Goal: Task Accomplishment & Management: Manage account settings

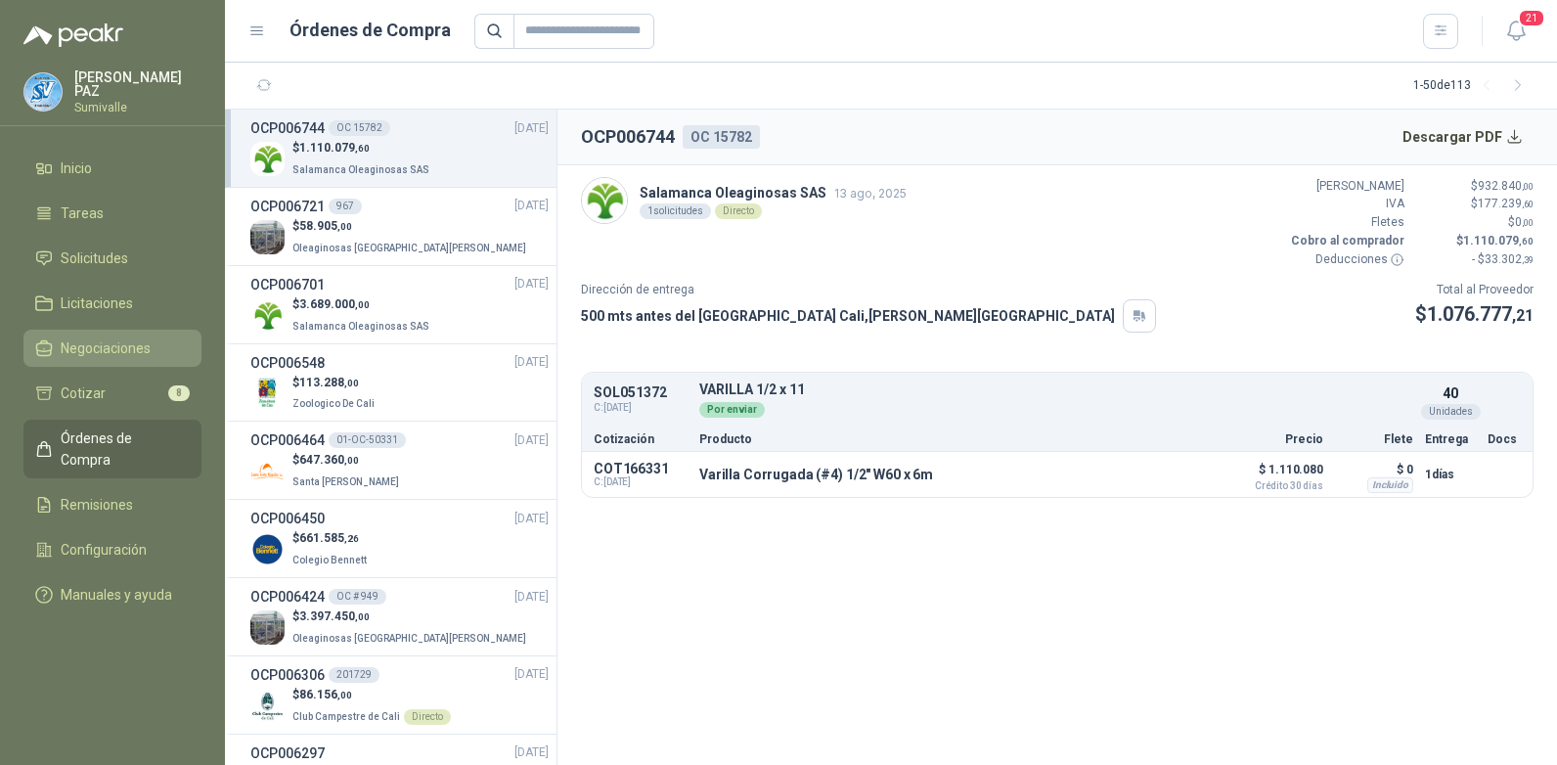
click at [116, 353] on span "Negociaciones" at bounding box center [106, 348] width 90 height 22
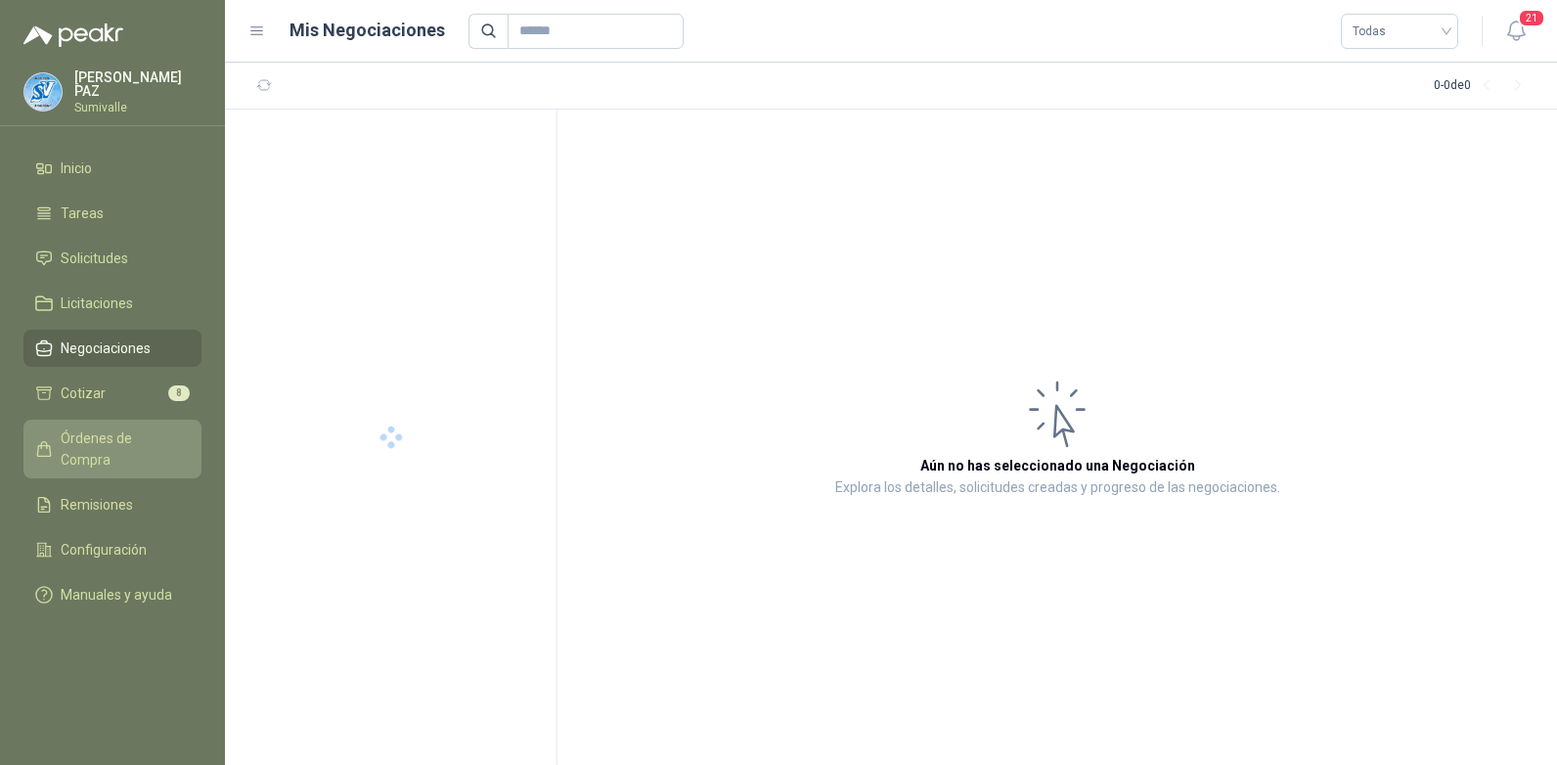
click at [113, 435] on span "Órdenes de Compra" at bounding box center [122, 448] width 122 height 43
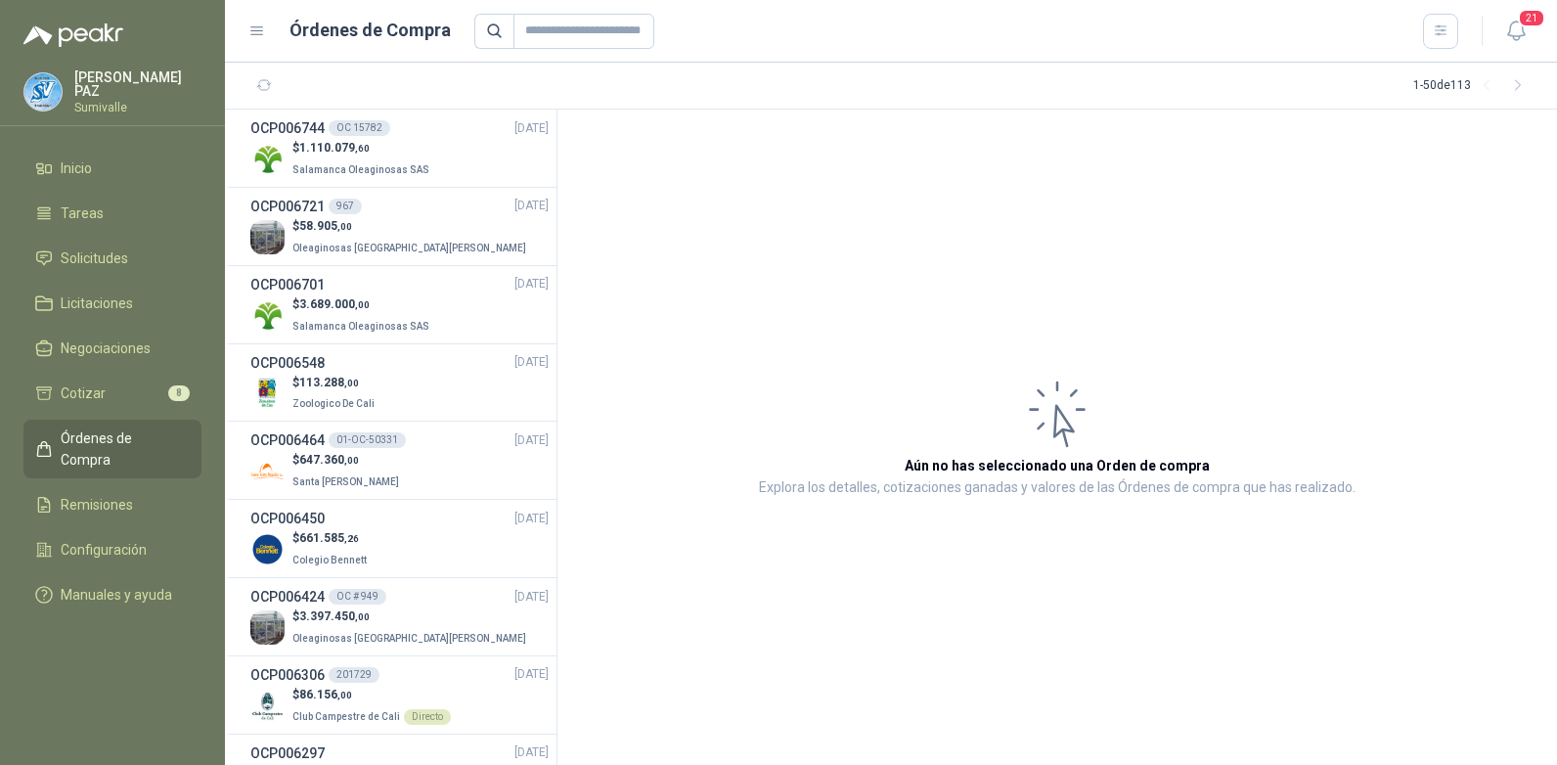
click at [113, 435] on span "Órdenes de Compra" at bounding box center [122, 448] width 122 height 43
click at [116, 258] on span "Solicitudes" at bounding box center [94, 258] width 67 height 22
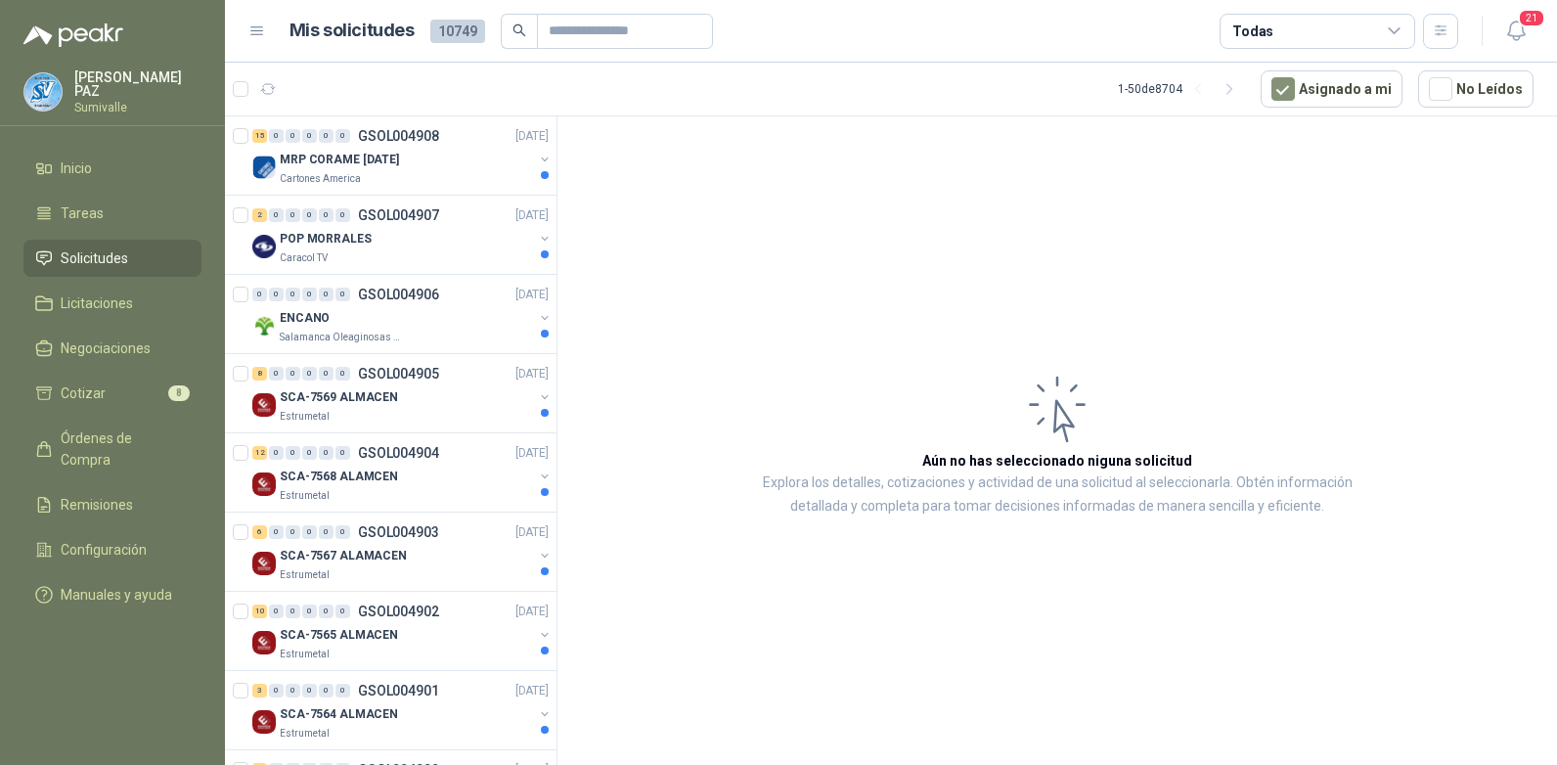
click at [1252, 32] on div "Todas" at bounding box center [1252, 32] width 41 height 22
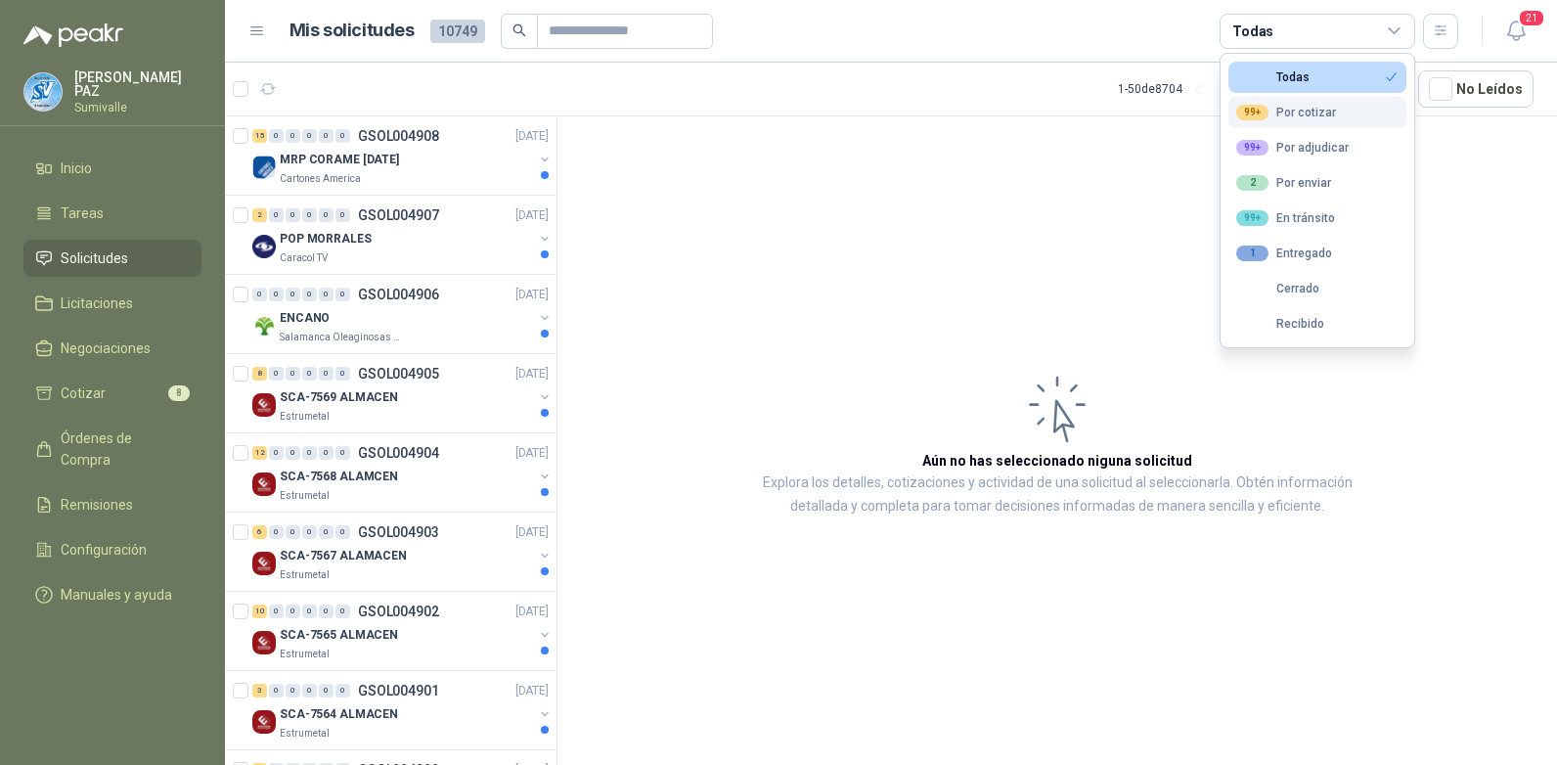
click at [1285, 117] on div "99+ Por cotizar" at bounding box center [1286, 113] width 100 height 16
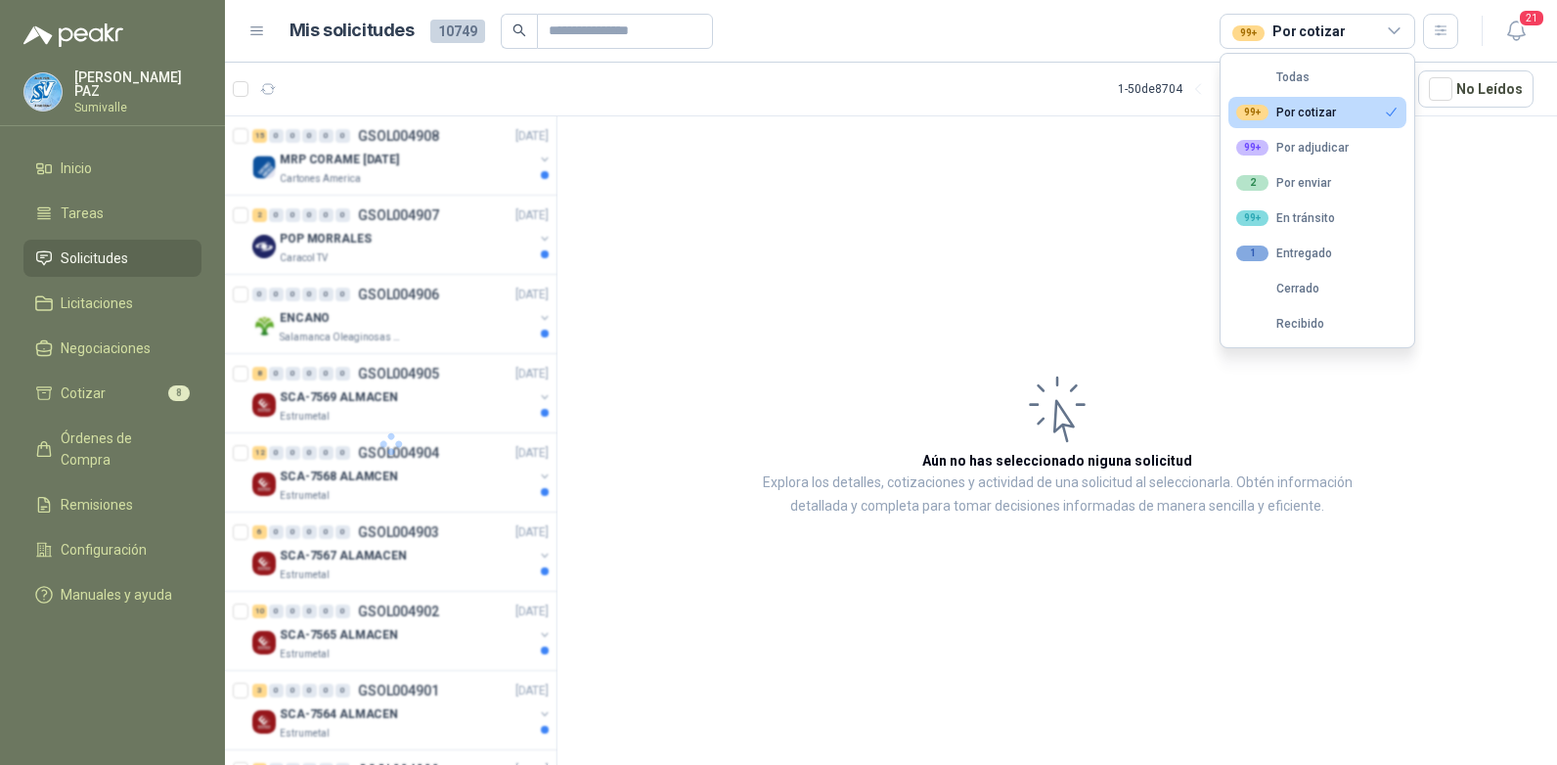
click at [1161, 129] on article "Aún no has seleccionado niguna solicitud Explora los detalles, cotizaciones y a…" at bounding box center [1056, 443] width 999 height 655
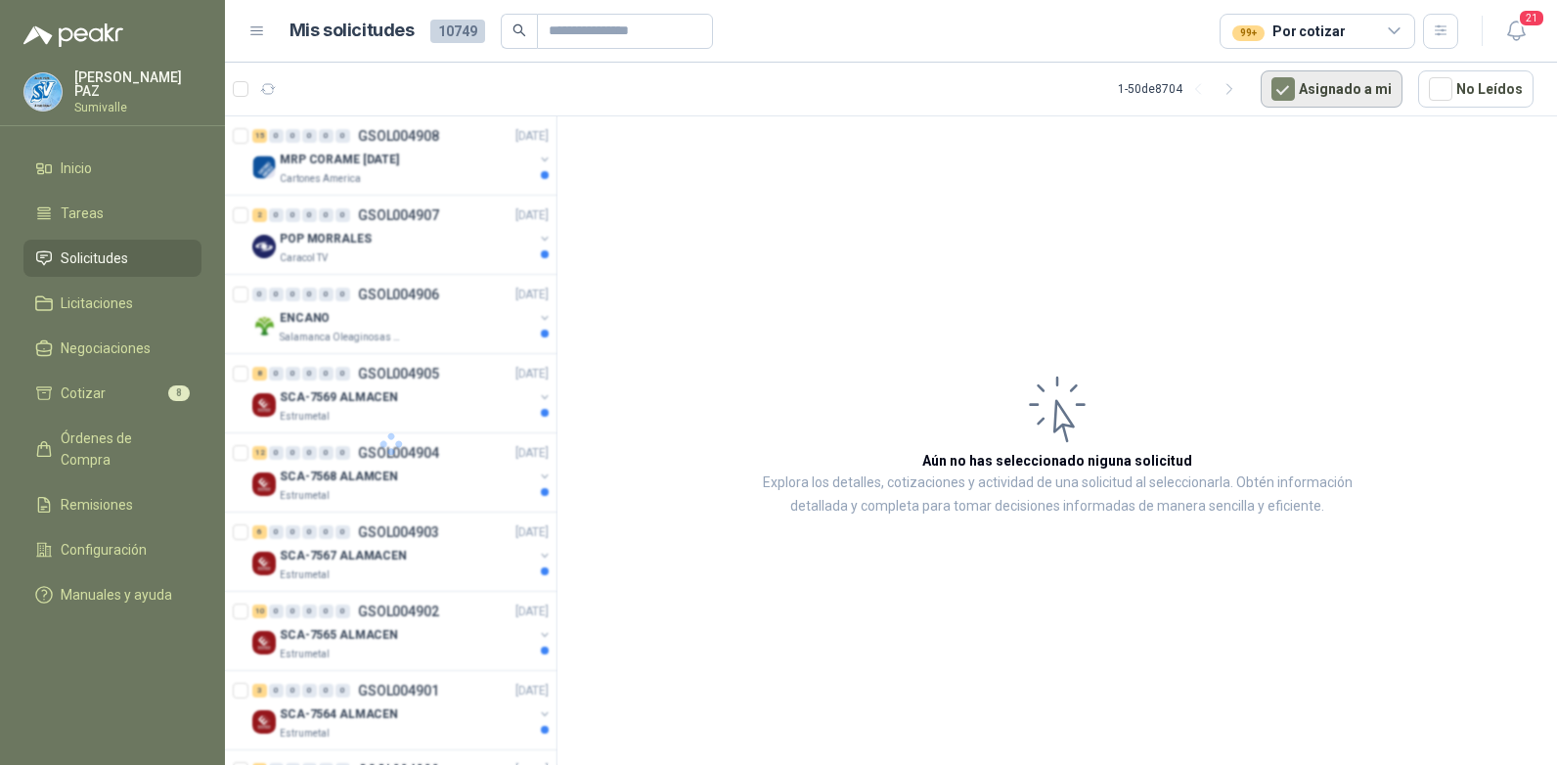
click at [1307, 84] on button "Asignado a mi" at bounding box center [1331, 88] width 142 height 37
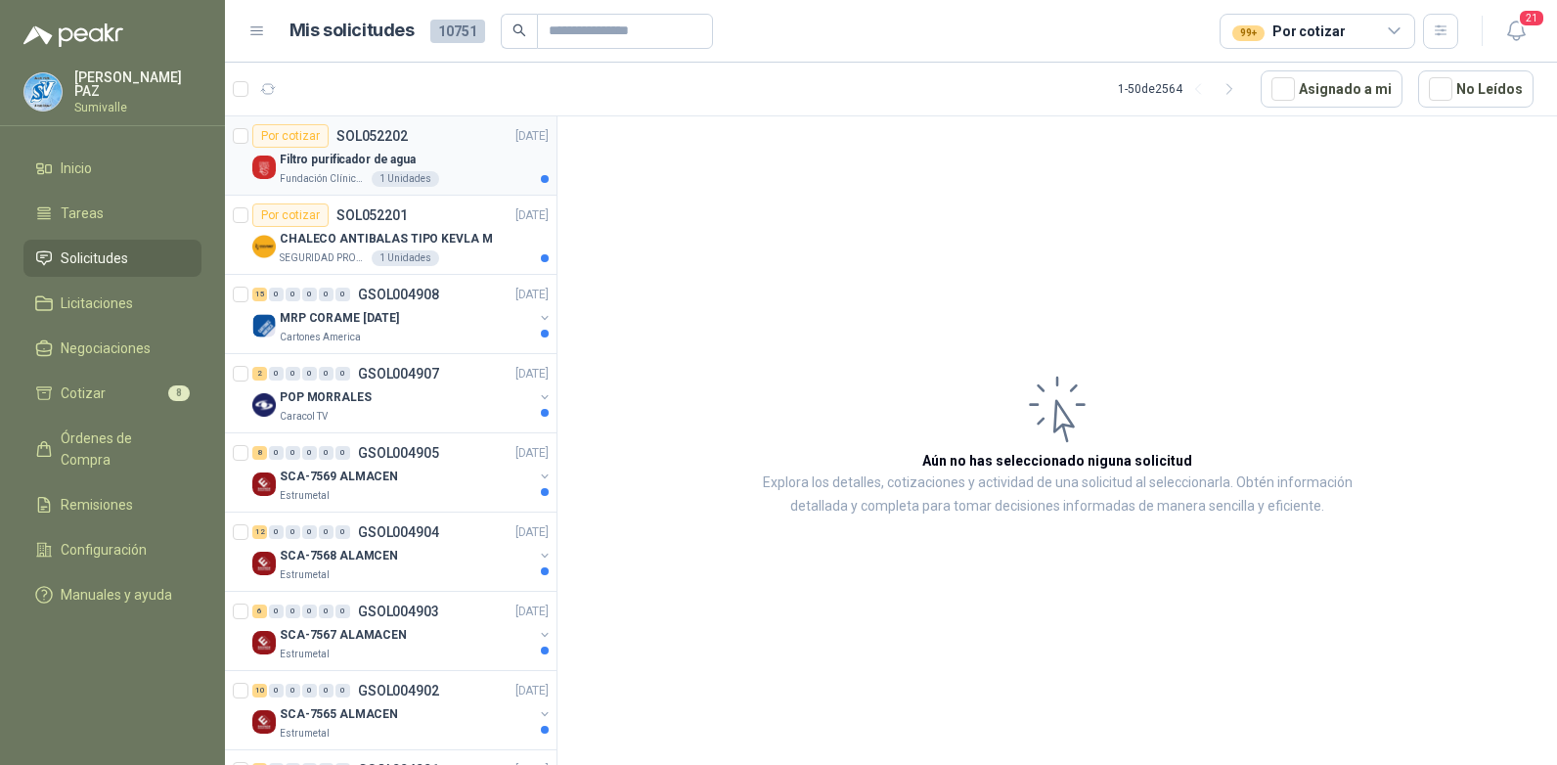
click at [453, 171] on div "Fundación Clínica Shaio 1 Unidades" at bounding box center [414, 179] width 269 height 16
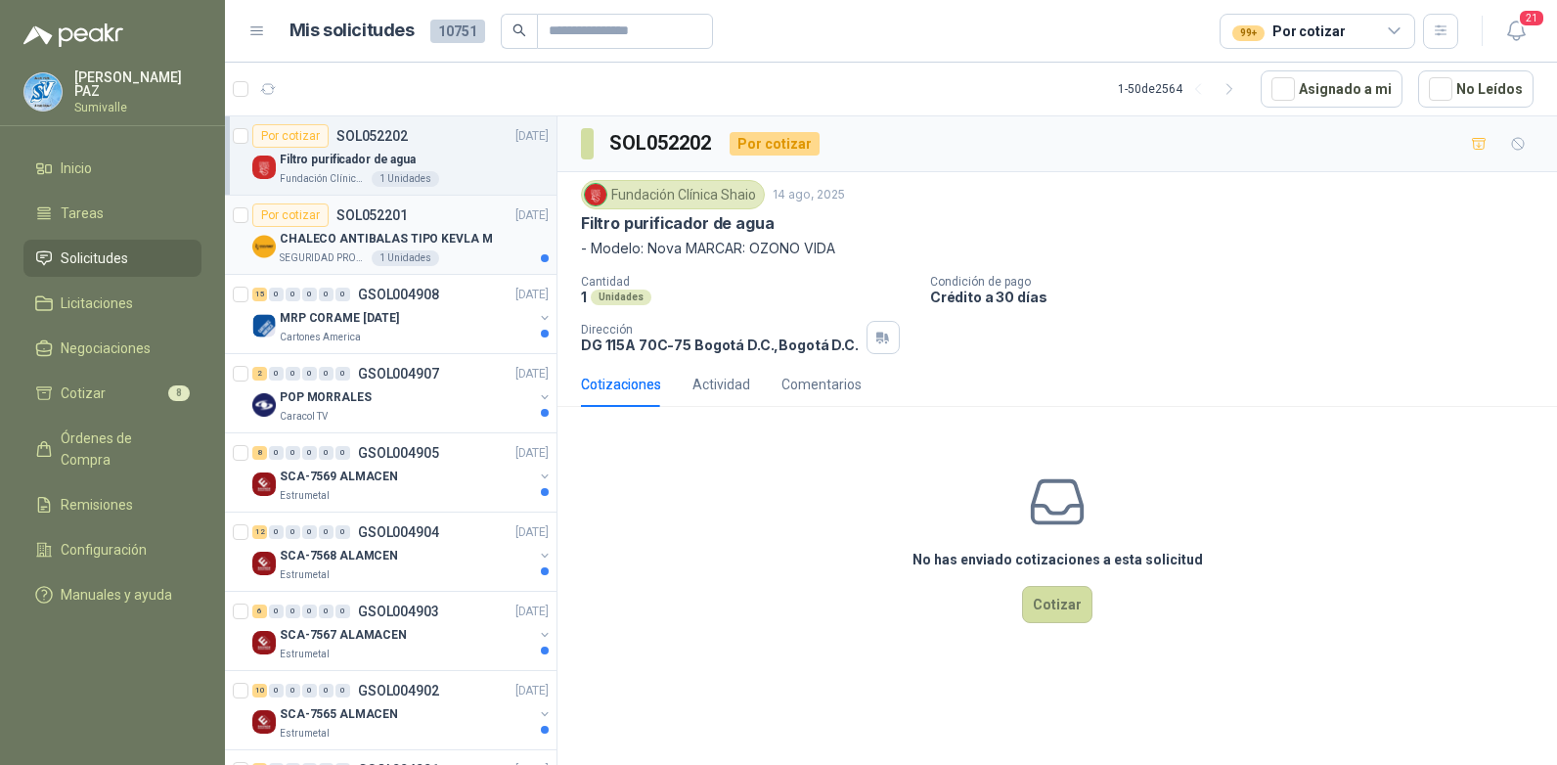
click at [467, 234] on p "CHALECO ANTIBALAS TIPO KEVLA M" at bounding box center [386, 239] width 212 height 19
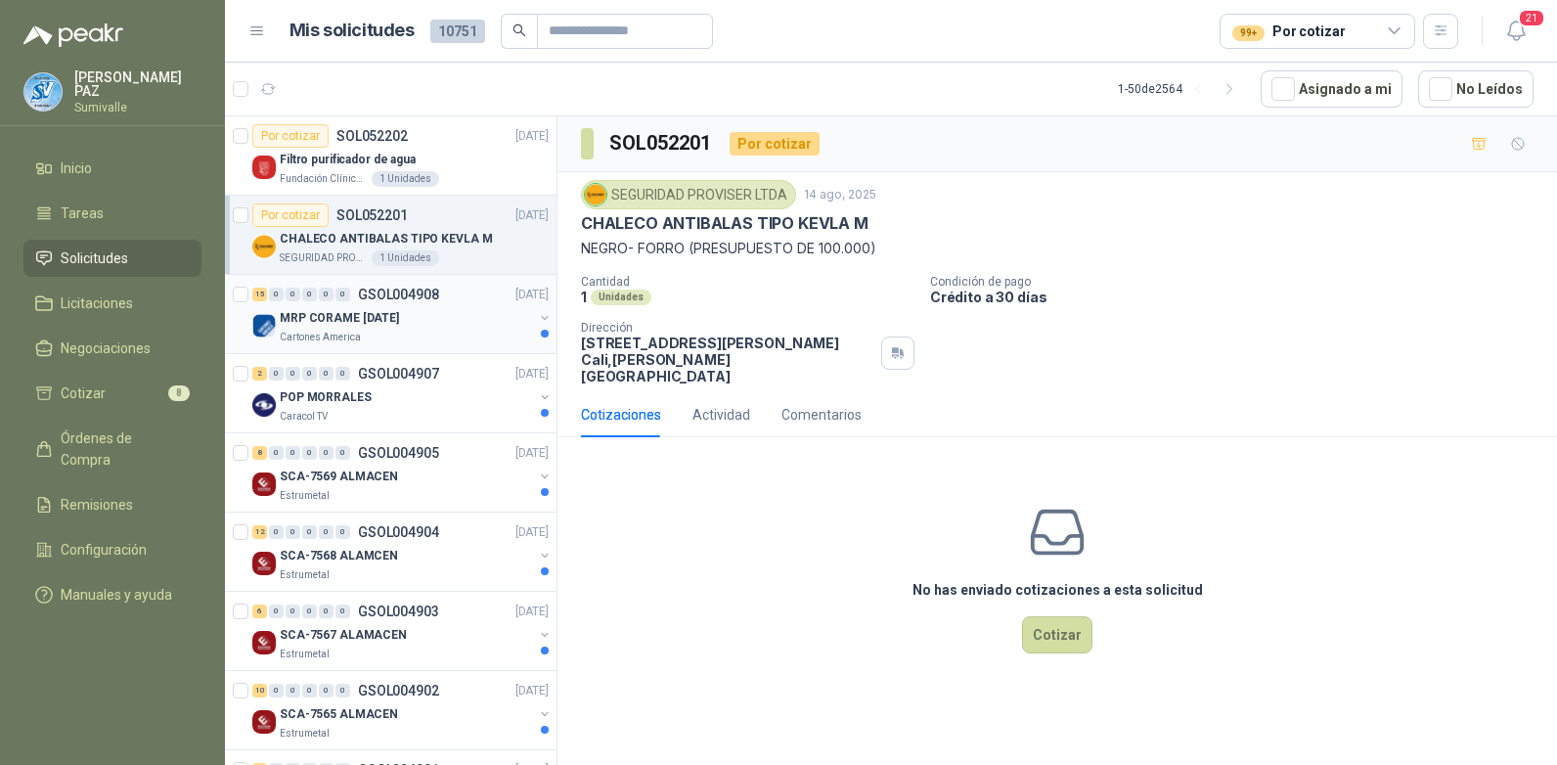
click at [479, 307] on div "MRP CORAME [DATE]" at bounding box center [406, 317] width 253 height 23
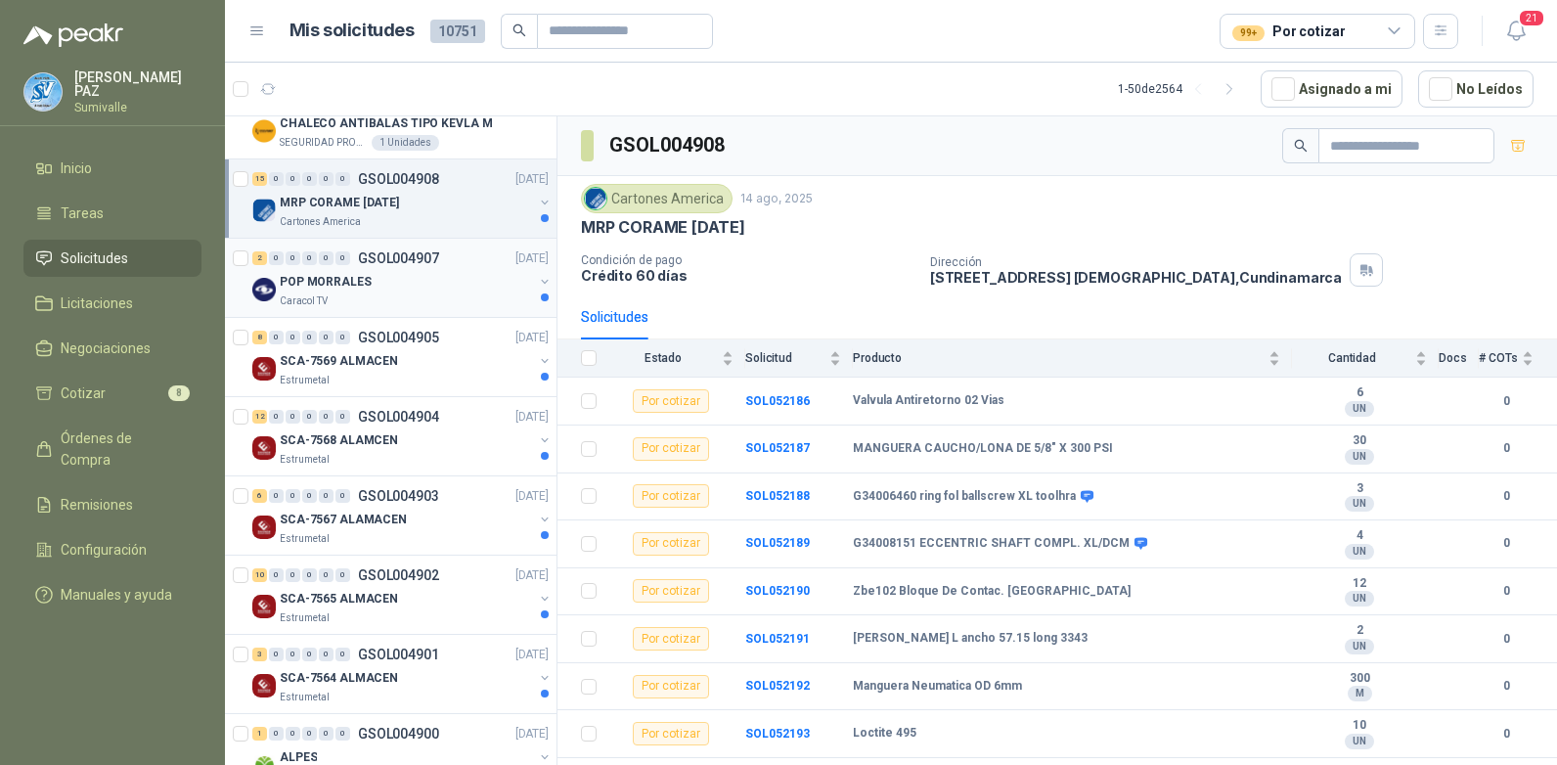
scroll to position [196, 0]
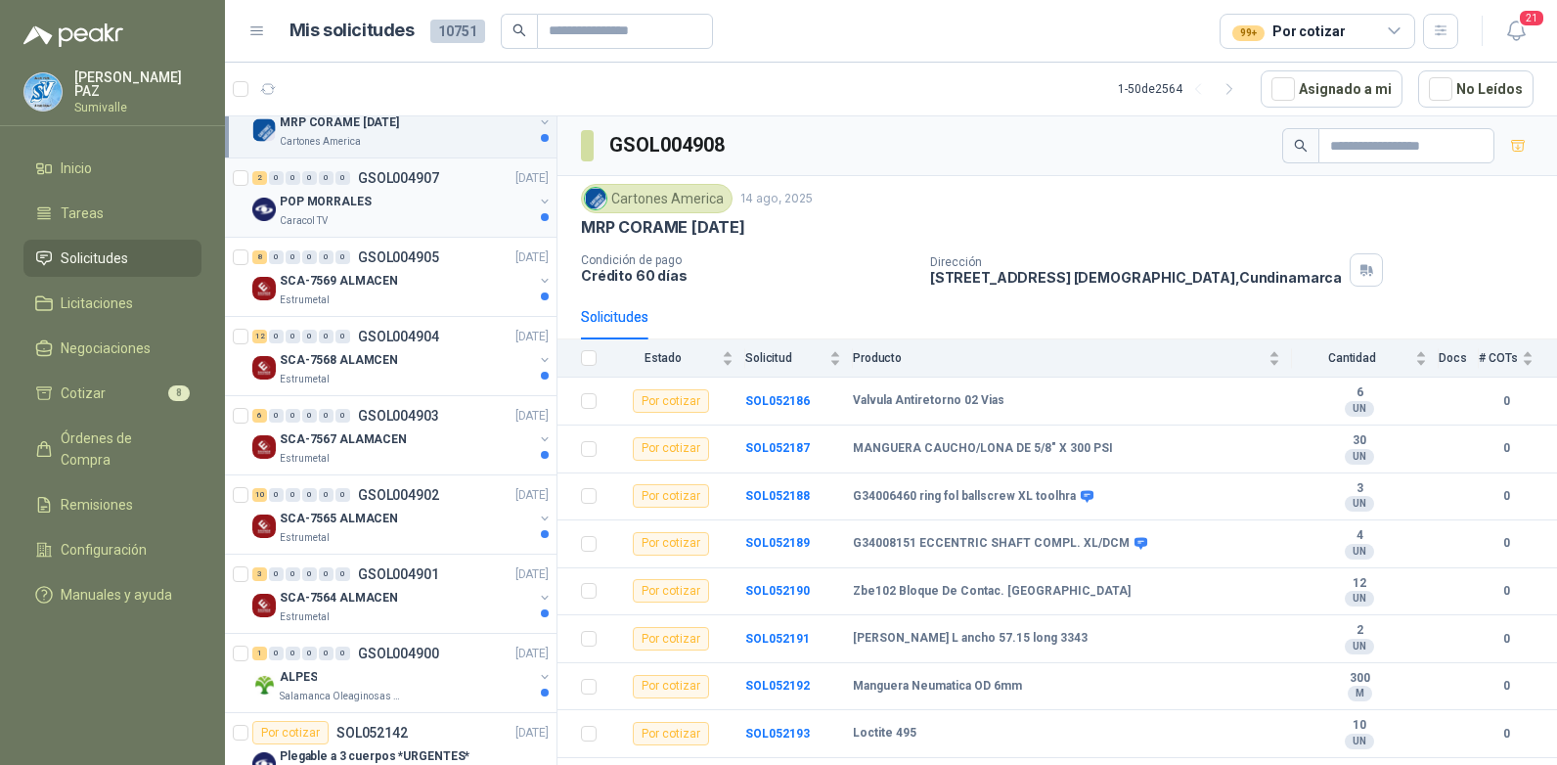
click at [436, 208] on div "POP MORRALES" at bounding box center [406, 201] width 253 height 23
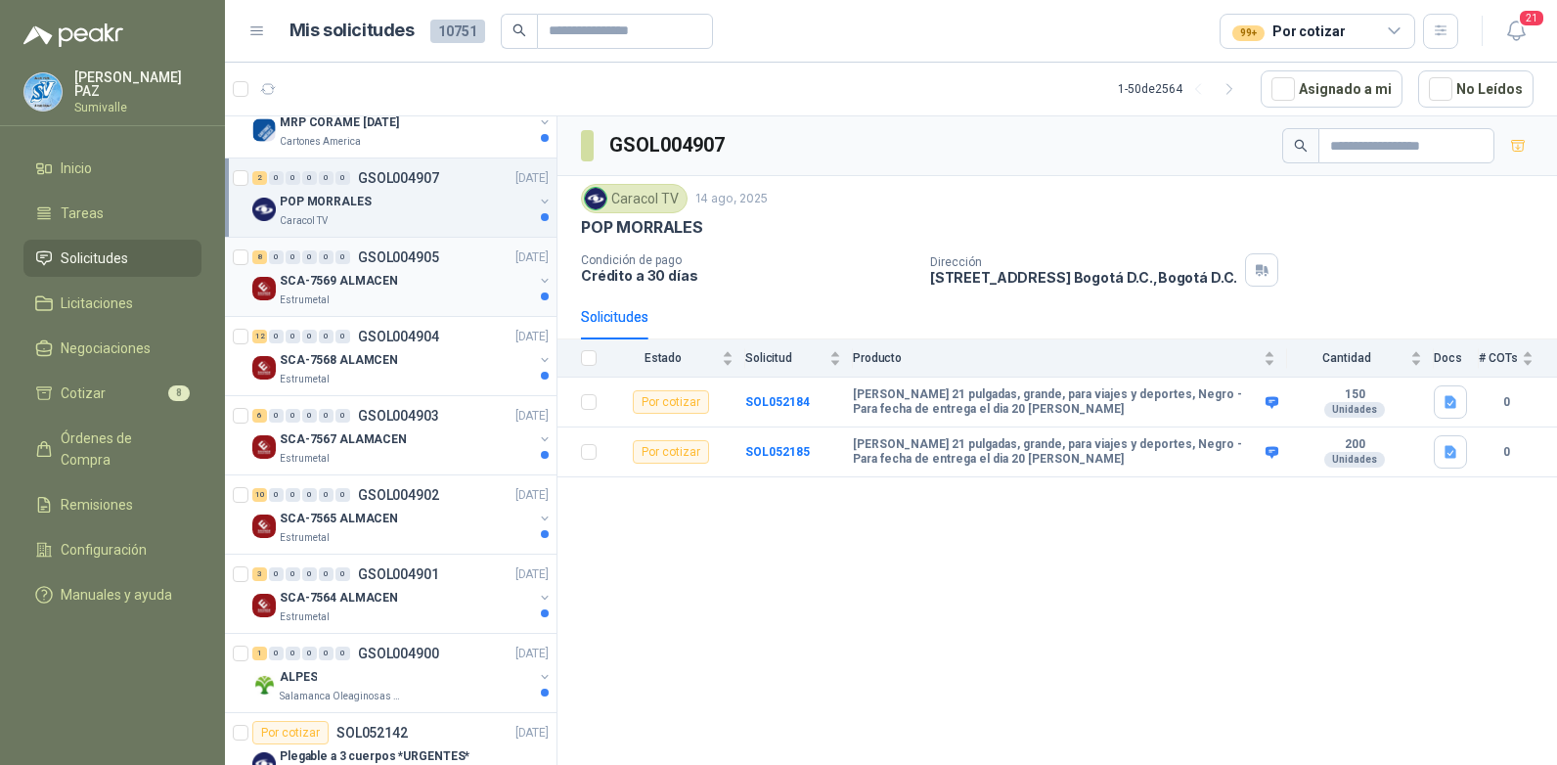
click at [441, 291] on div "SCA-7569 ALMACEN" at bounding box center [406, 280] width 253 height 23
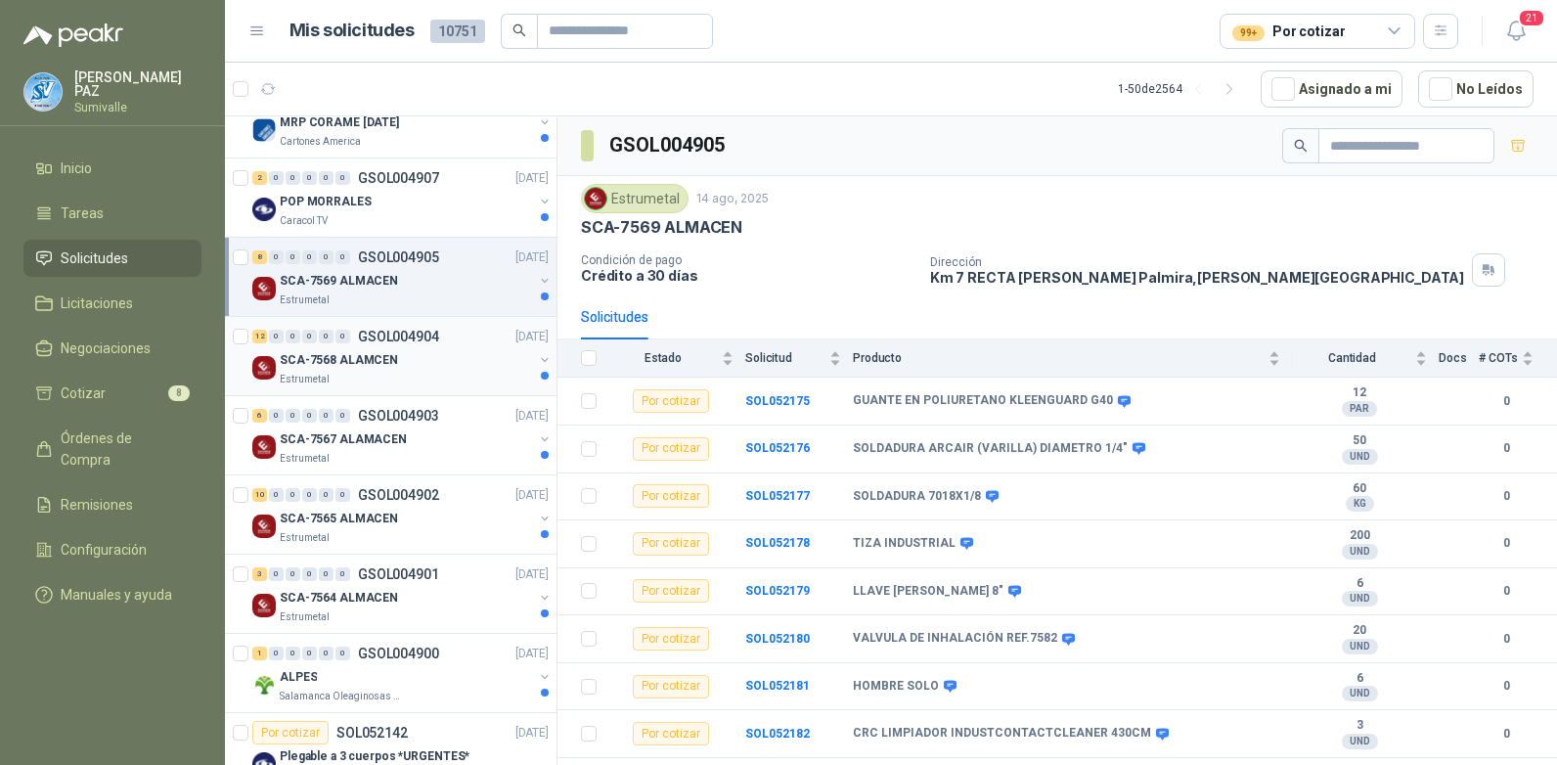
click at [487, 361] on div "SCA-7568 ALAMCEN" at bounding box center [406, 359] width 253 height 23
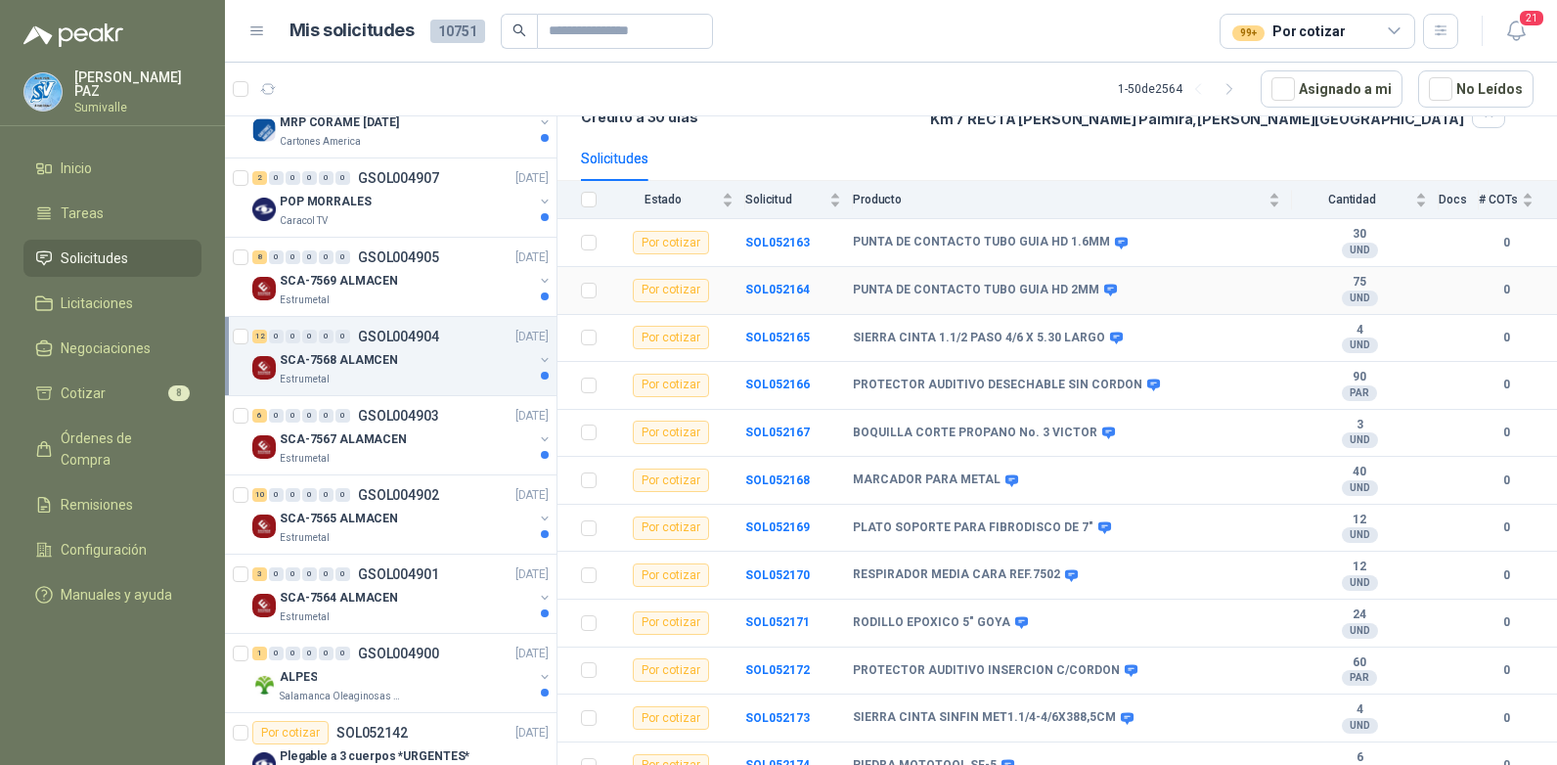
scroll to position [176, 0]
